Goal: Information Seeking & Learning: Learn about a topic

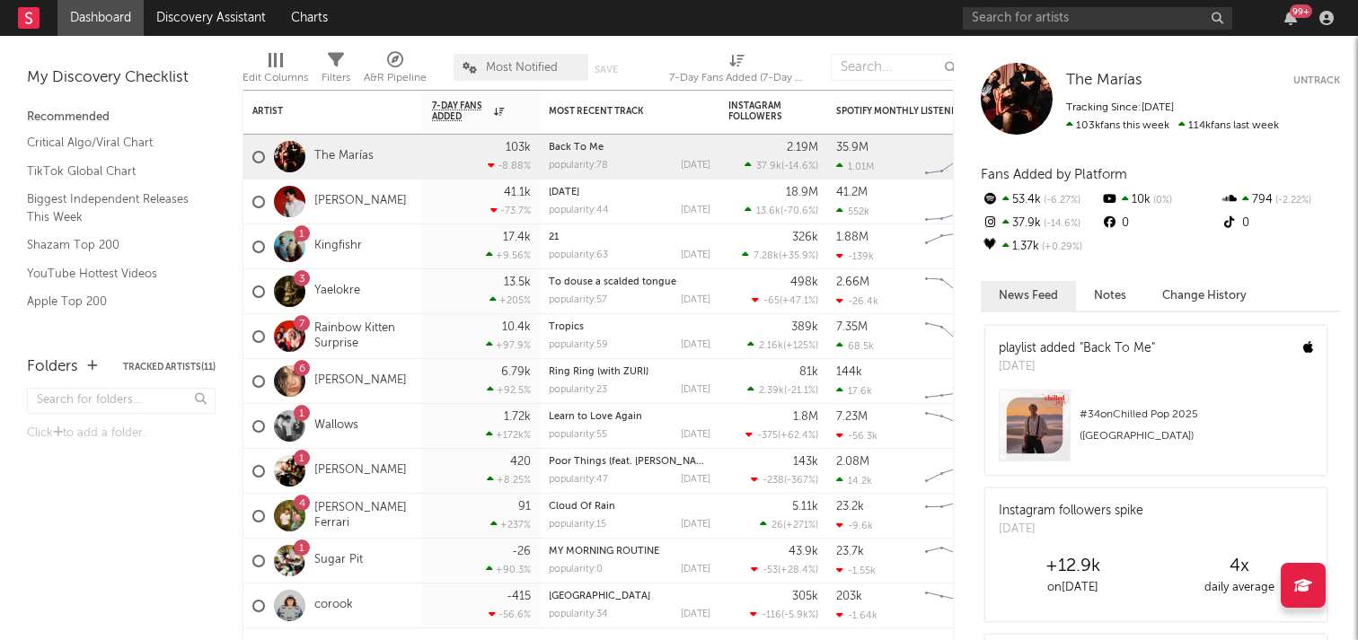
click at [1103, 29] on div "99 +" at bounding box center [1151, 18] width 377 height 36
click at [1108, 29] on input "text" at bounding box center [1097, 18] width 269 height 22
type input "not for radio"
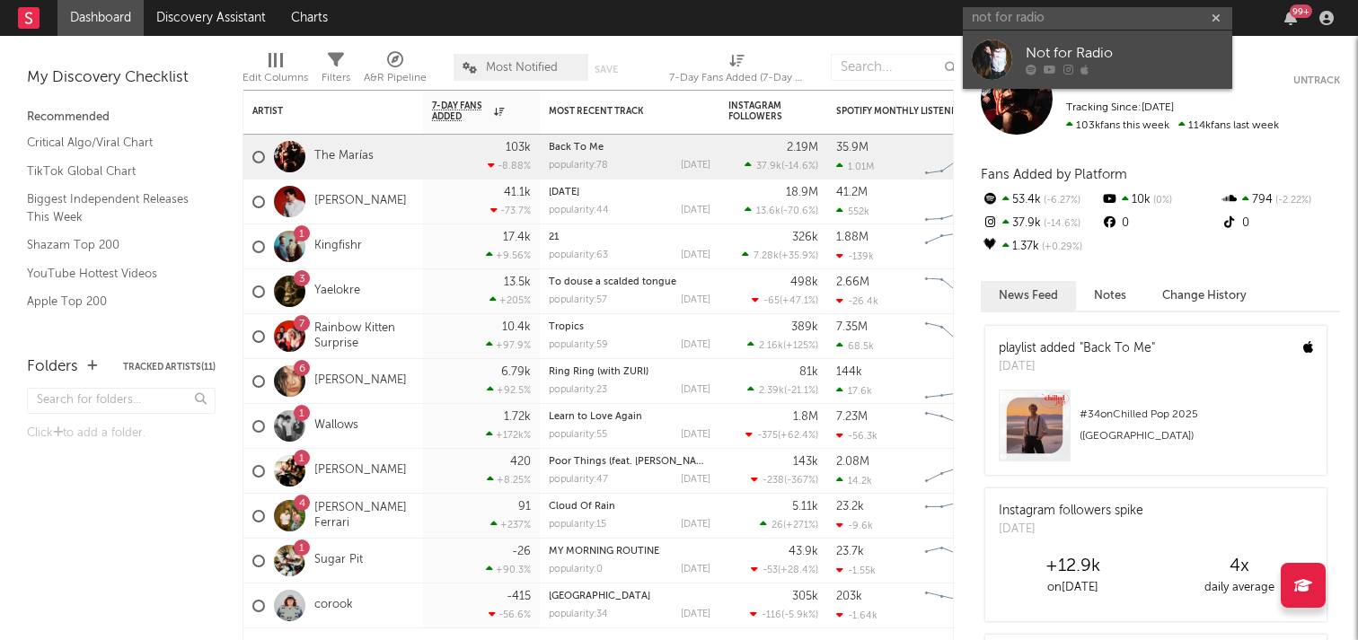
click at [1048, 71] on icon at bounding box center [1049, 70] width 13 height 11
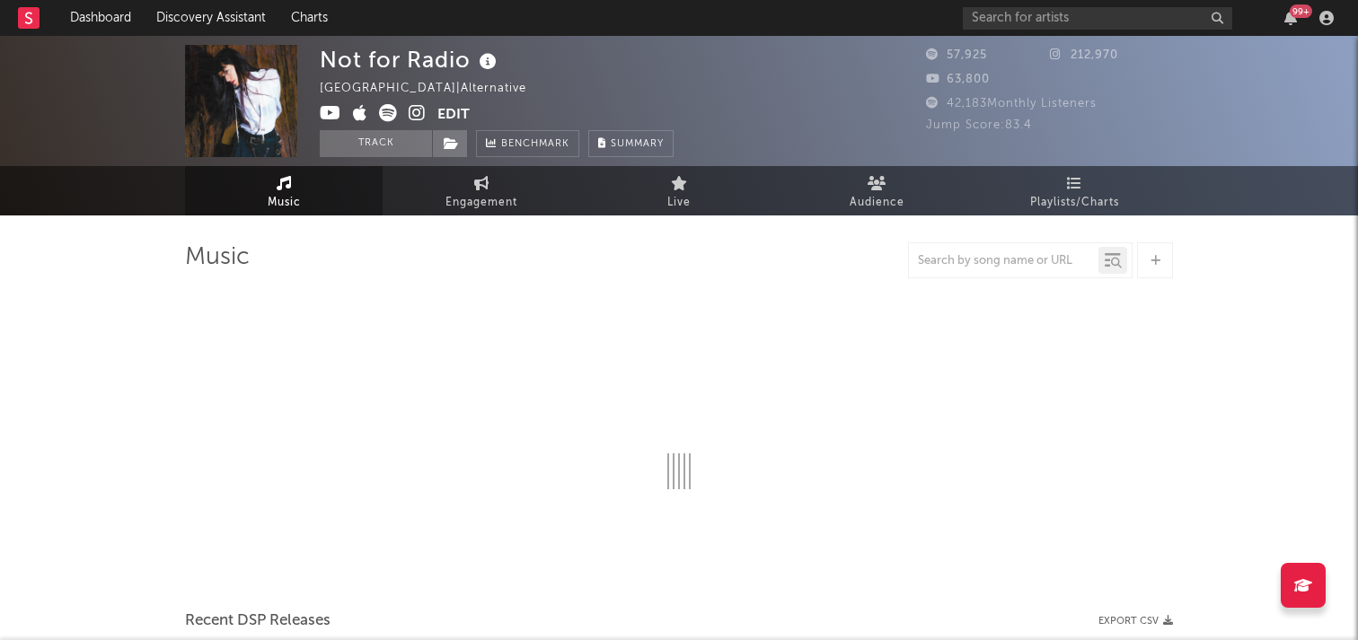
select select "1w"
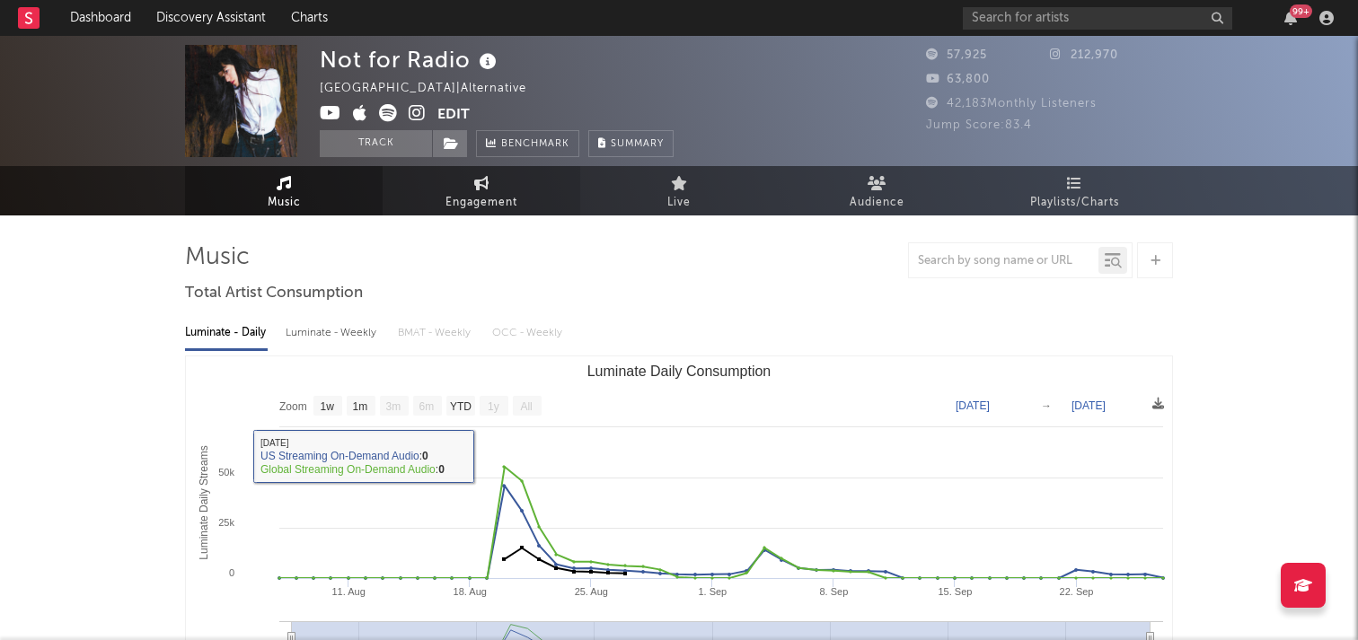
click at [458, 195] on span "Engagement" at bounding box center [481, 203] width 72 height 22
select select "1w"
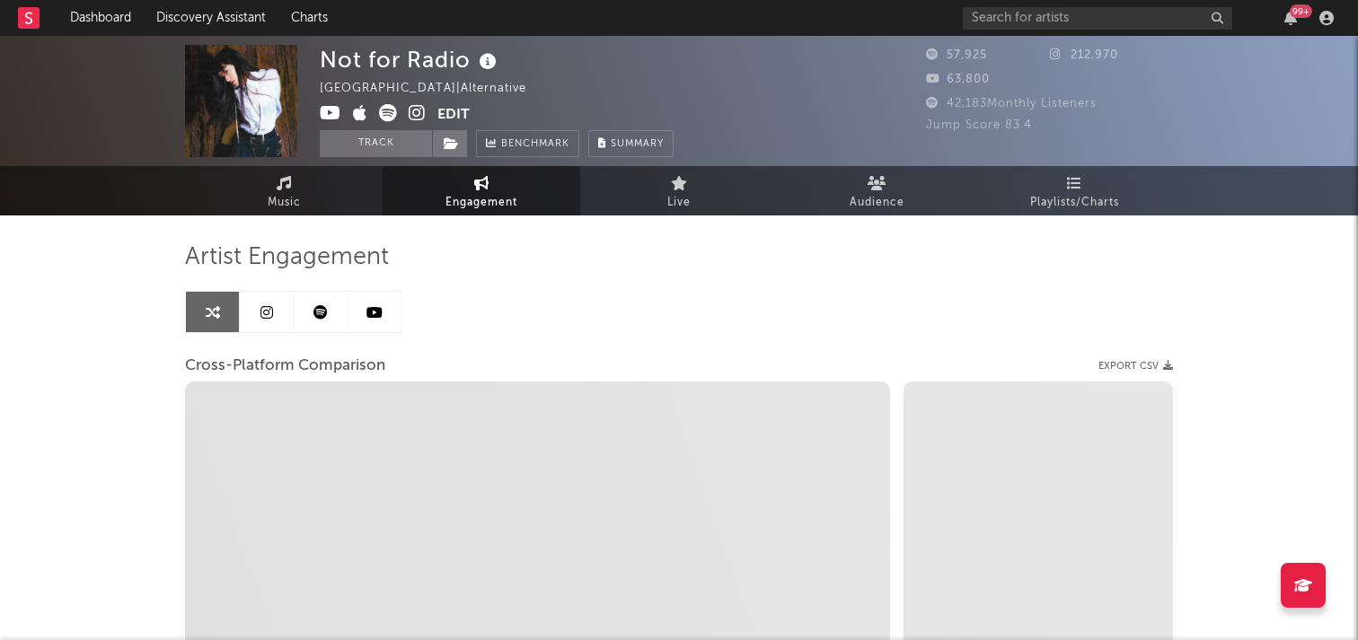
select select "1m"
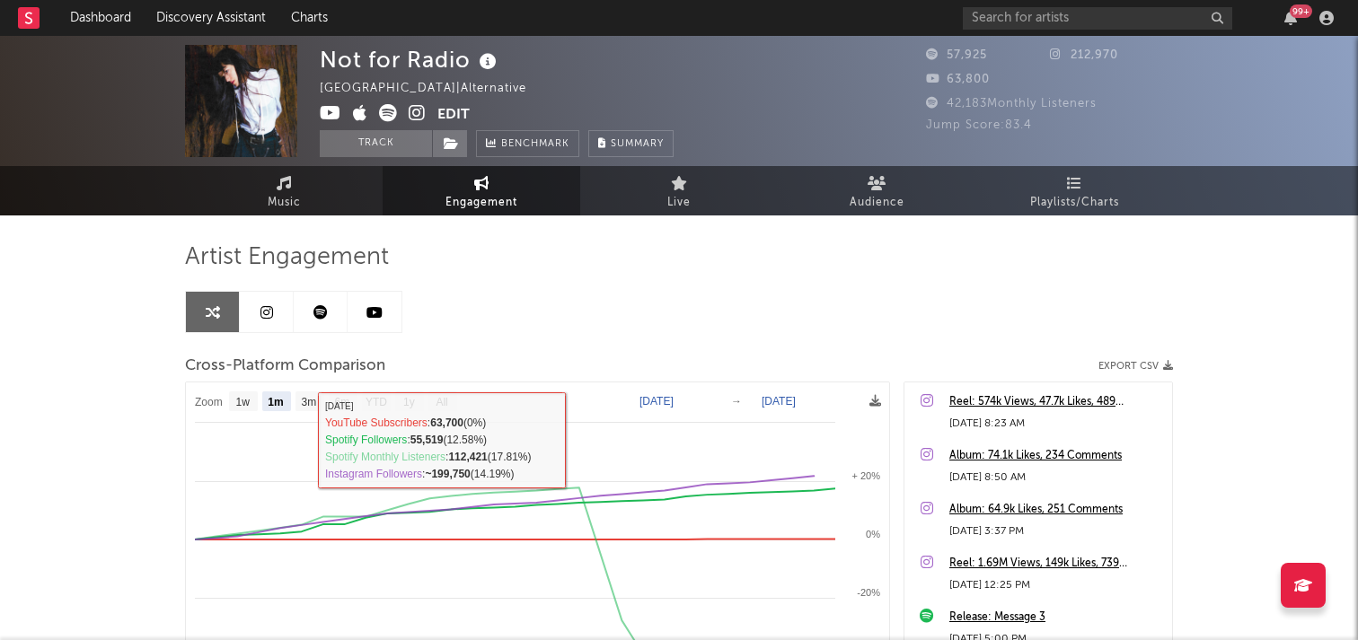
click at [259, 325] on link at bounding box center [267, 312] width 54 height 40
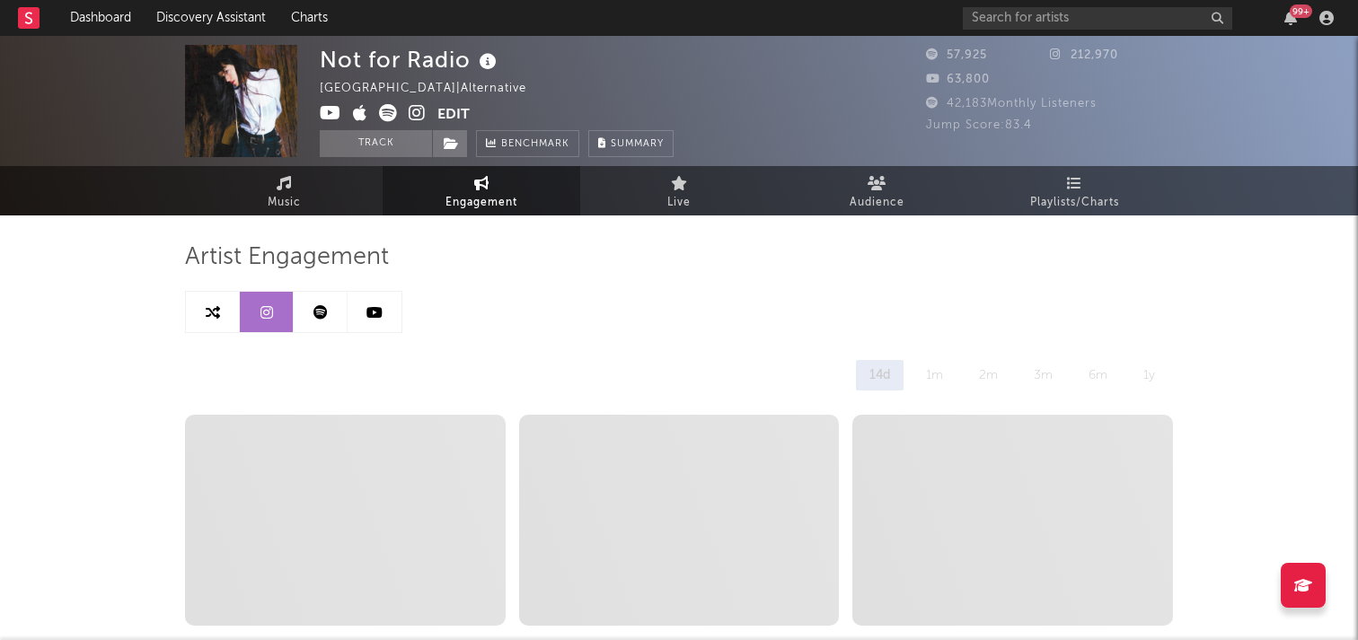
select select "1w"
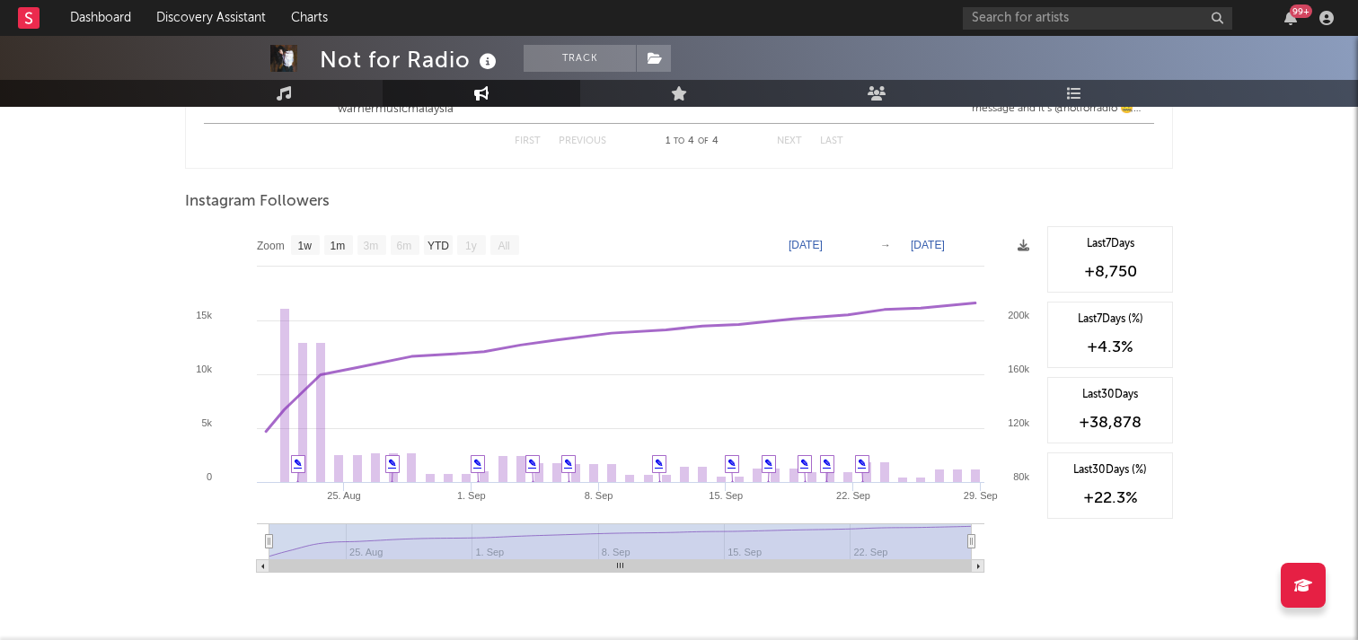
scroll to position [2500, 0]
